Goal: Find specific page/section: Find specific page/section

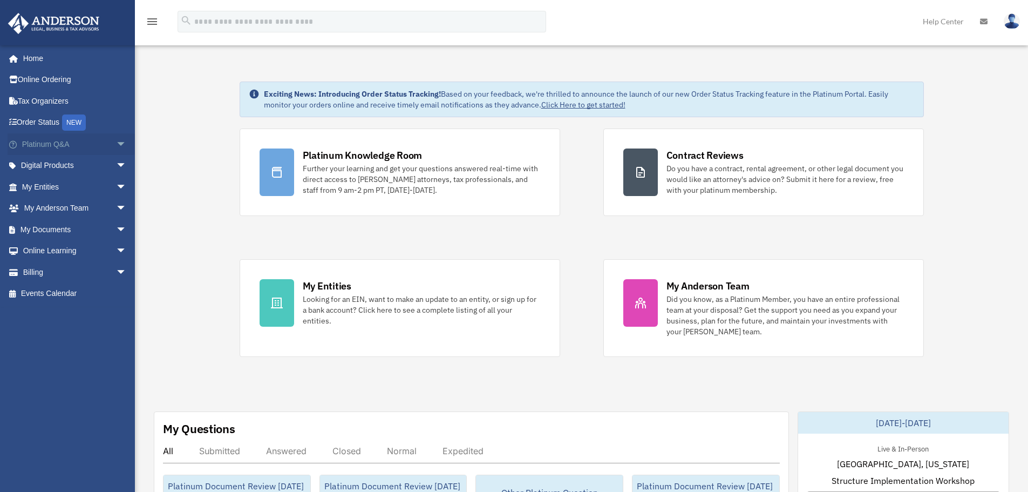
click at [116, 144] on span "arrow_drop_down" at bounding box center [127, 144] width 22 height 22
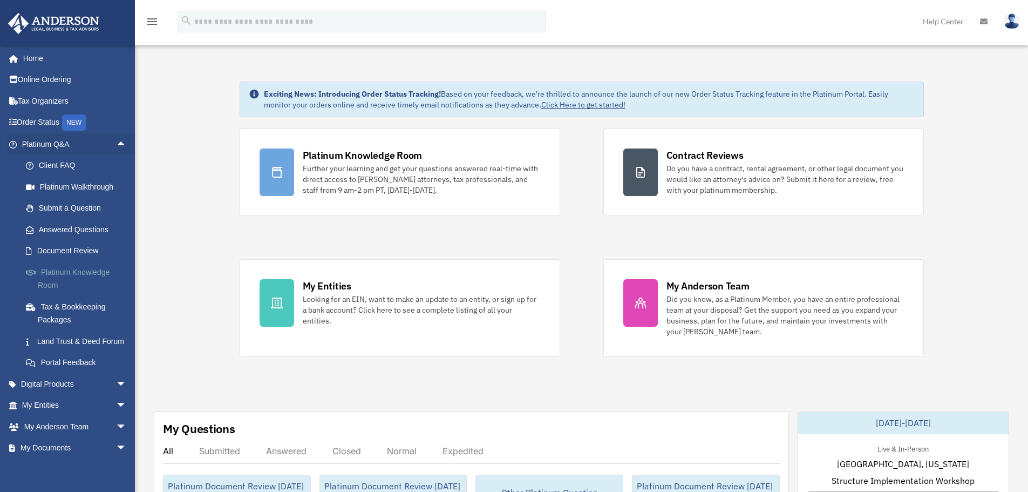
click at [58, 271] on link "Platinum Knowledge Room" at bounding box center [79, 278] width 128 height 35
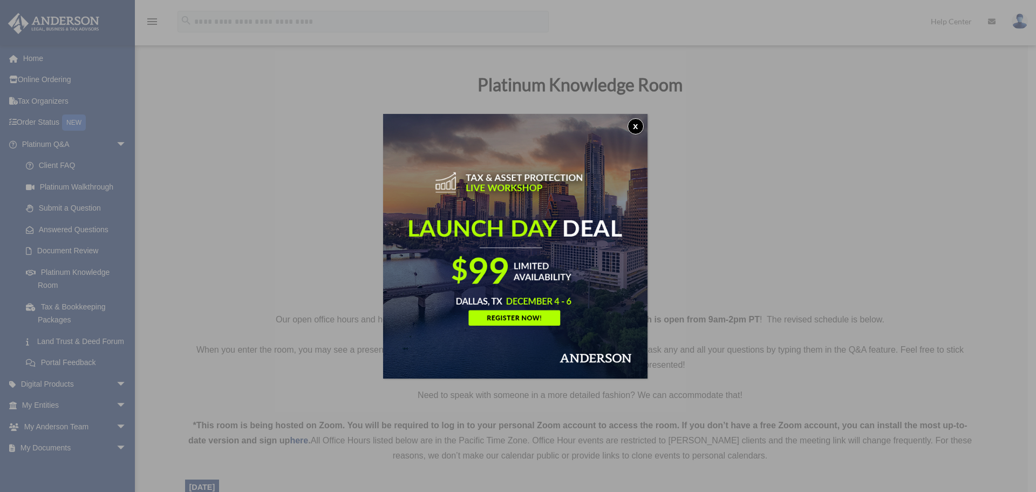
click at [639, 124] on button "x" at bounding box center [635, 126] width 16 height 16
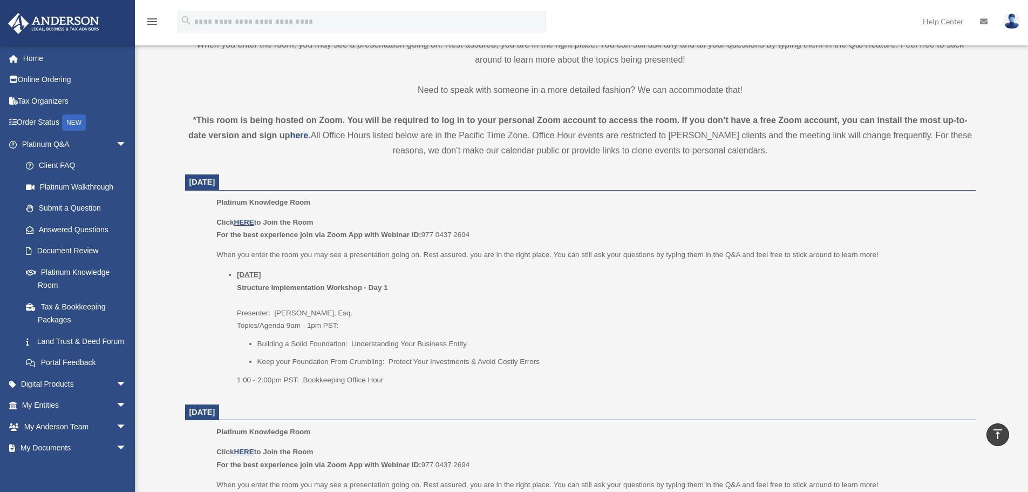
scroll to position [324, 0]
